Goal: Find specific page/section: Find specific page/section

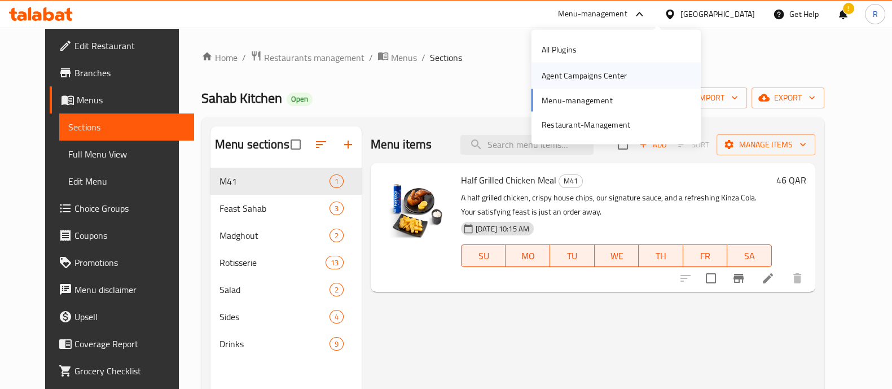
click at [572, 75] on div "Agent Campaigns Center" at bounding box center [583, 75] width 85 height 12
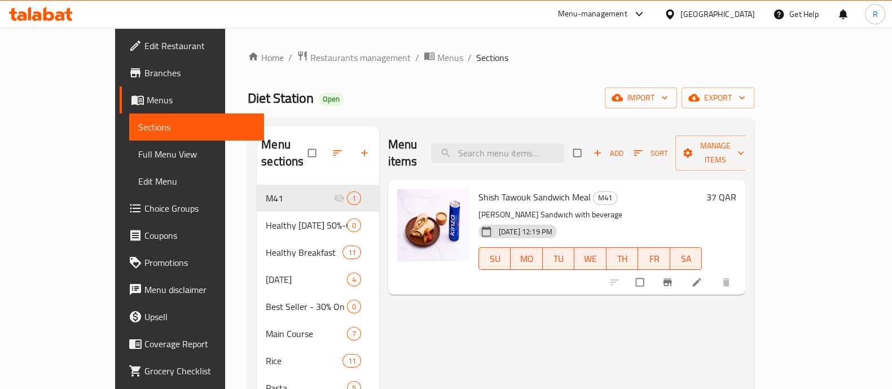
click at [627, 14] on div "Menu-management" at bounding box center [592, 14] width 69 height 14
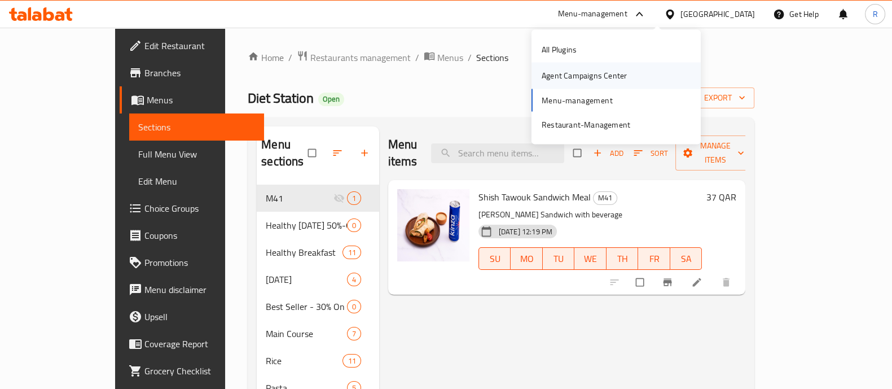
click at [580, 82] on div "Agent Campaigns Center" at bounding box center [583, 75] width 85 height 12
